Goal: Task Accomplishment & Management: Manage account settings

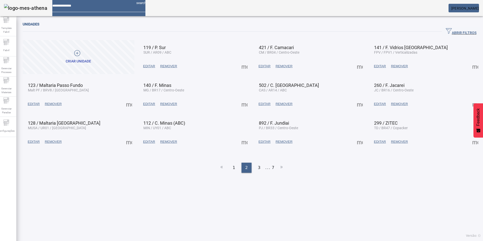
click at [445, 34] on span "ABRIR FILTROS" at bounding box center [460, 32] width 31 height 8
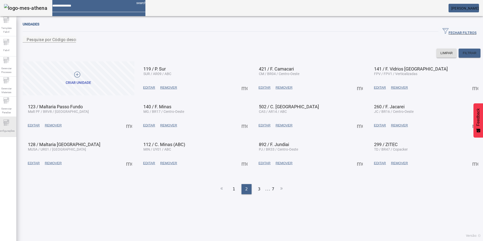
click at [11, 128] on span "Configurações" at bounding box center [6, 130] width 20 height 7
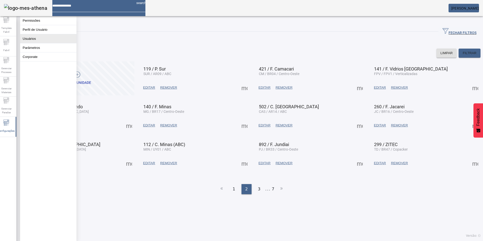
click at [36, 37] on button "Usuários" at bounding box center [48, 38] width 56 height 9
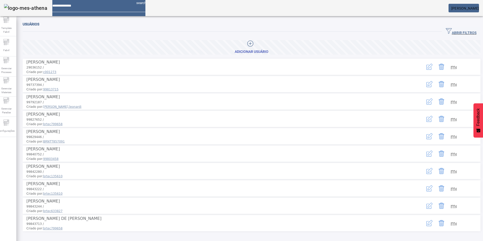
click at [445, 30] on span "ABRIR FILTROS" at bounding box center [460, 32] width 31 height 8
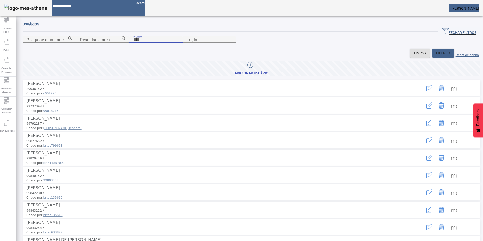
click at [133, 42] on input "Nome" at bounding box center [155, 39] width 45 height 6
type input "******"
click at [437, 58] on button "FILTRAR" at bounding box center [443, 53] width 22 height 9
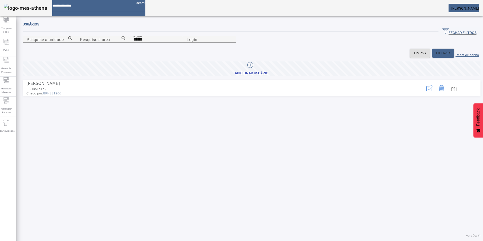
click at [452, 94] on span at bounding box center [453, 88] width 12 height 12
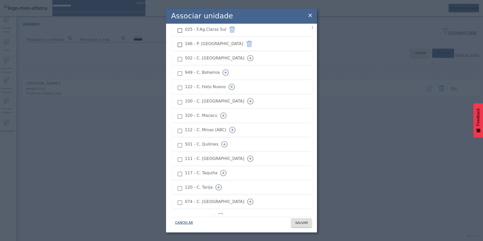
scroll to position [513, 0]
click at [221, 127] on icon "button" at bounding box center [218, 130] width 6 height 6
click at [304, 221] on span "SALVAR" at bounding box center [301, 222] width 13 height 5
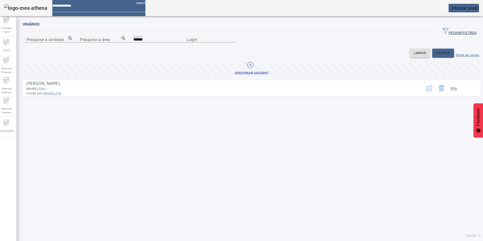
click at [468, 10] on mat-card "[PERSON_NAME]" at bounding box center [463, 8] width 30 height 9
click at [474, 10] on span "[PERSON_NAME]" at bounding box center [465, 8] width 28 height 4
